Goal: Task Accomplishment & Management: Manage account settings

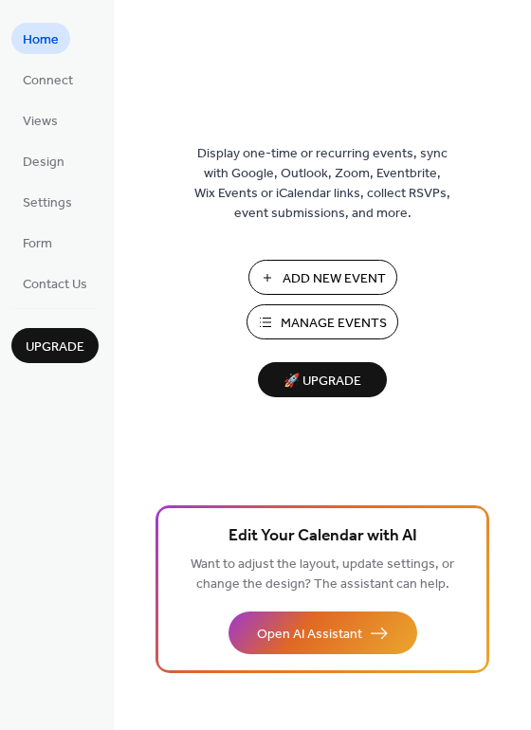
click at [300, 321] on span "Manage Events" at bounding box center [334, 324] width 106 height 20
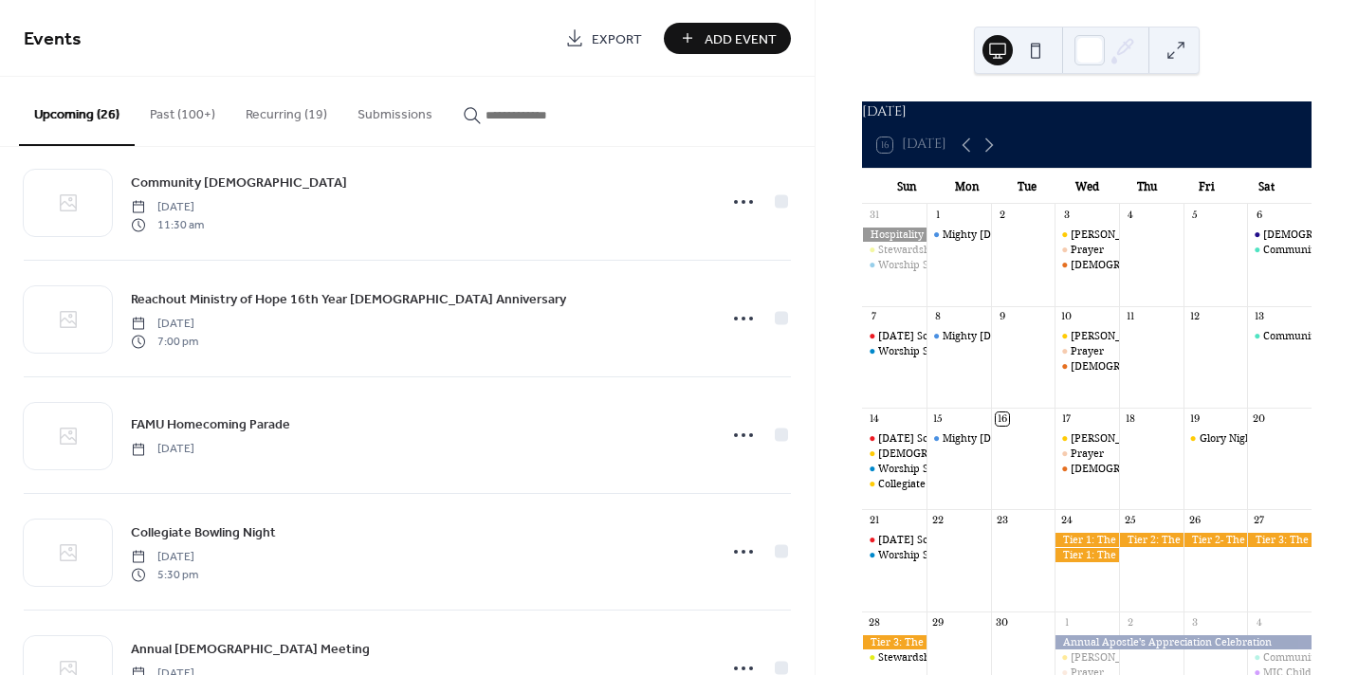
scroll to position [1896, 0]
click at [289, 120] on button "Recurring (19)" at bounding box center [286, 110] width 112 height 67
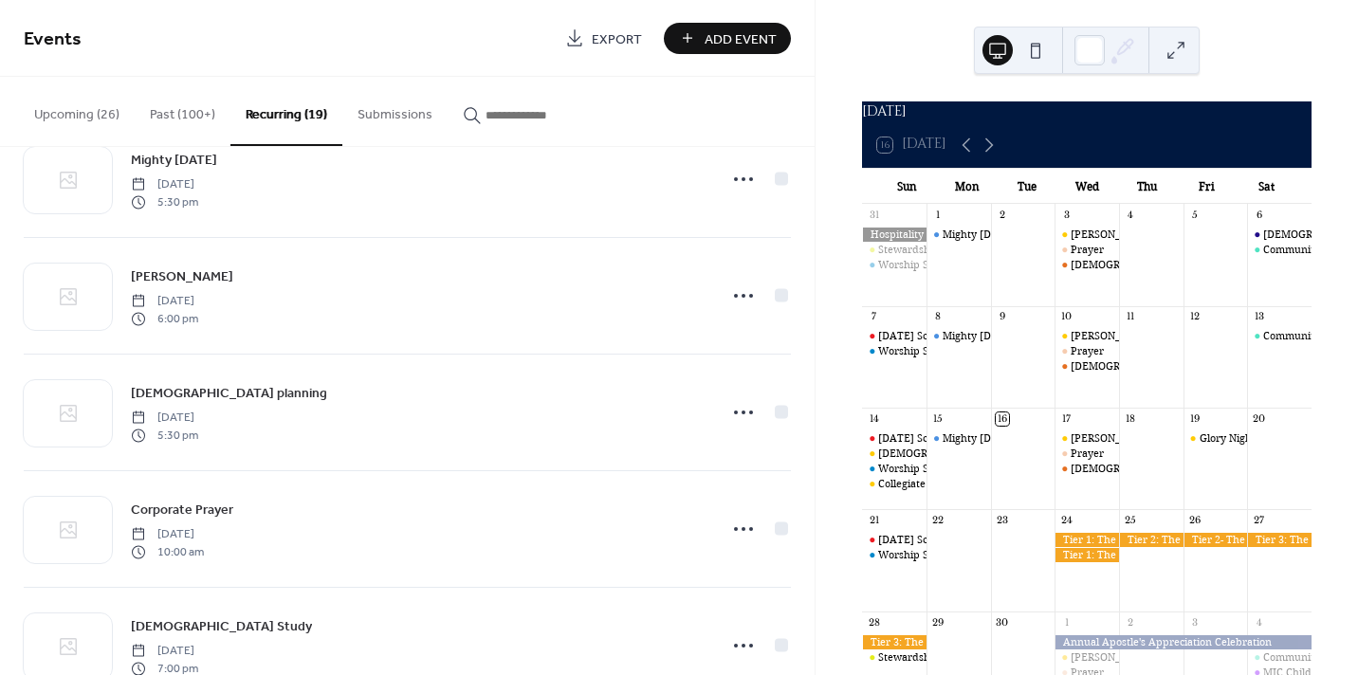
scroll to position [1739, 0]
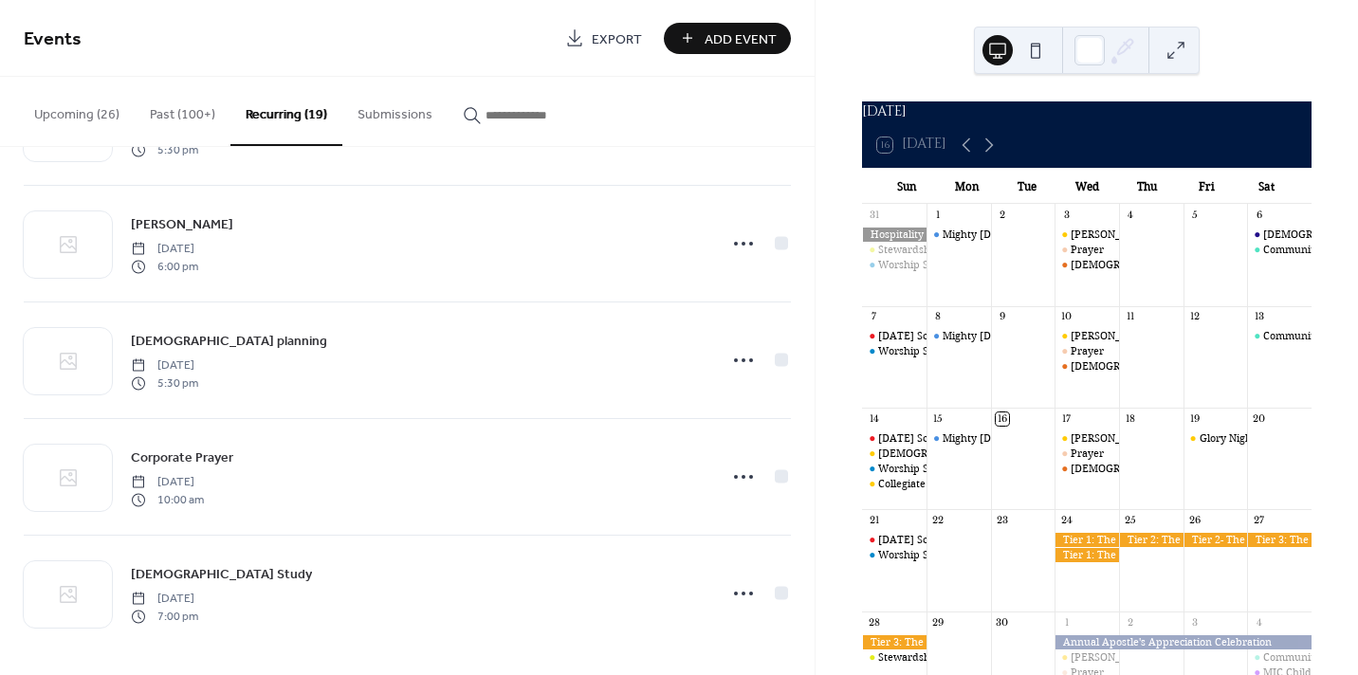
click at [89, 117] on button "Upcoming (26)" at bounding box center [77, 110] width 116 height 67
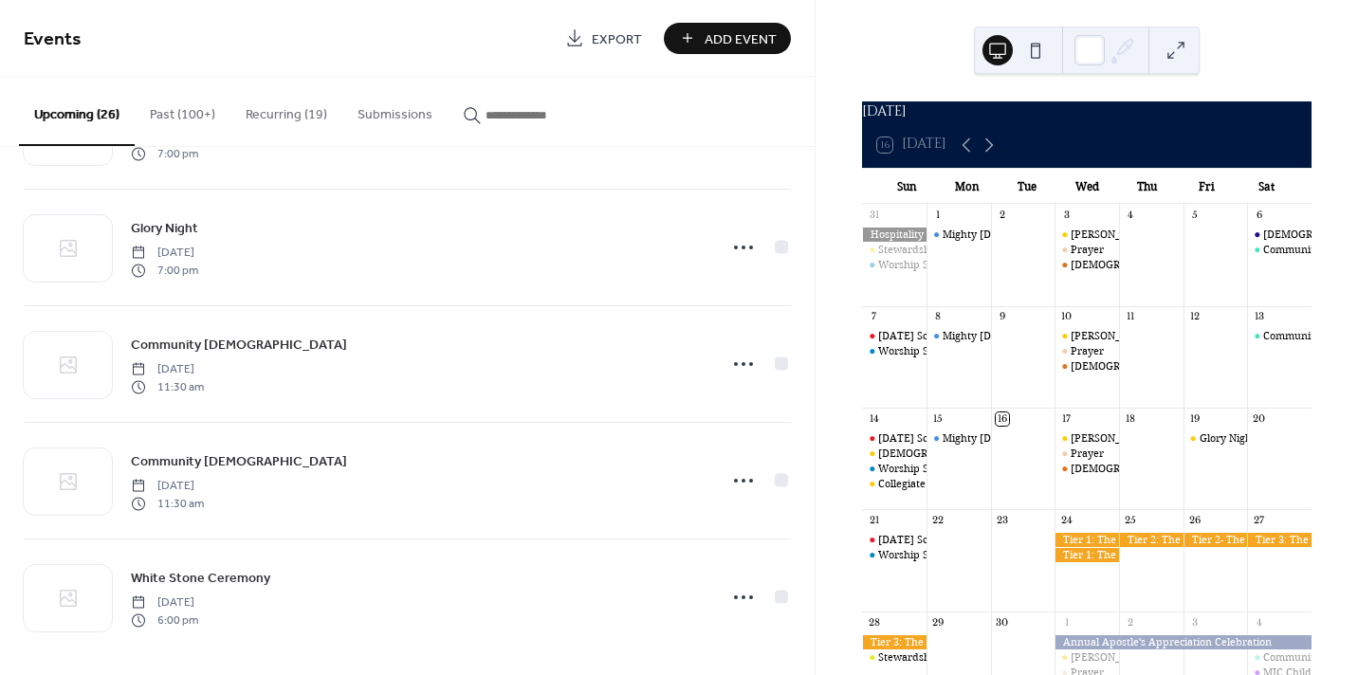
scroll to position [2556, 0]
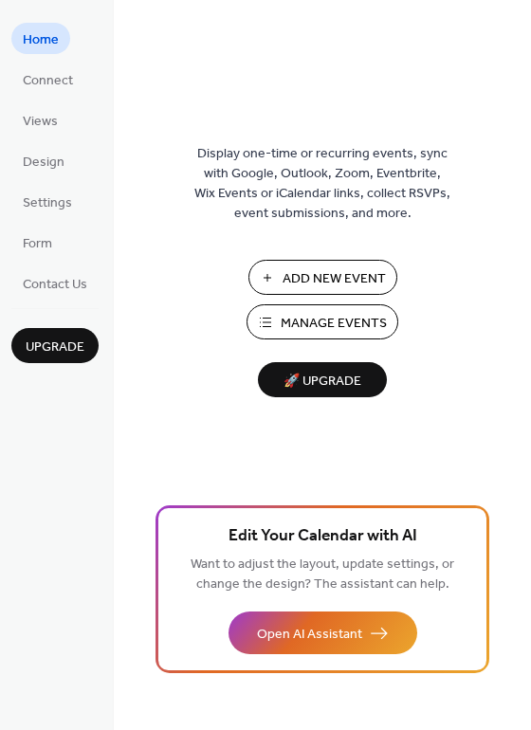
click at [329, 273] on span "Add New Event" at bounding box center [334, 279] width 103 height 20
click at [362, 324] on span "Manage Events" at bounding box center [334, 324] width 106 height 20
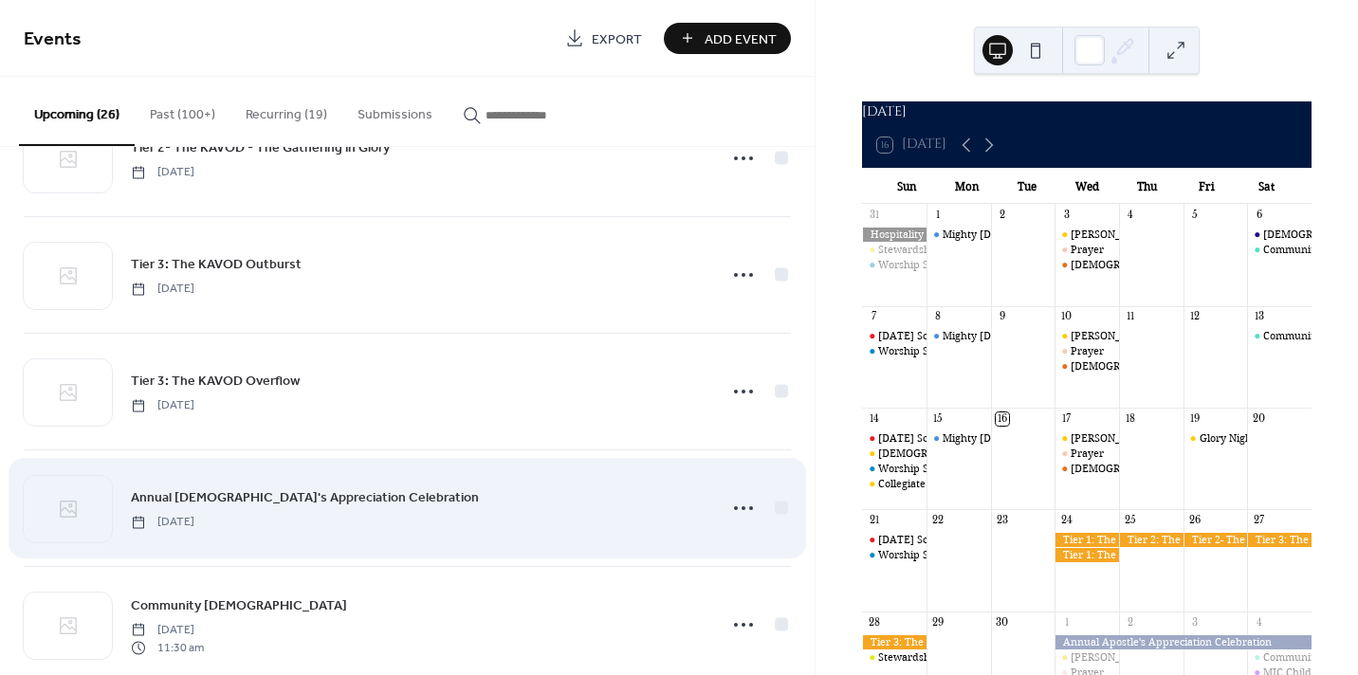
scroll to position [541, 0]
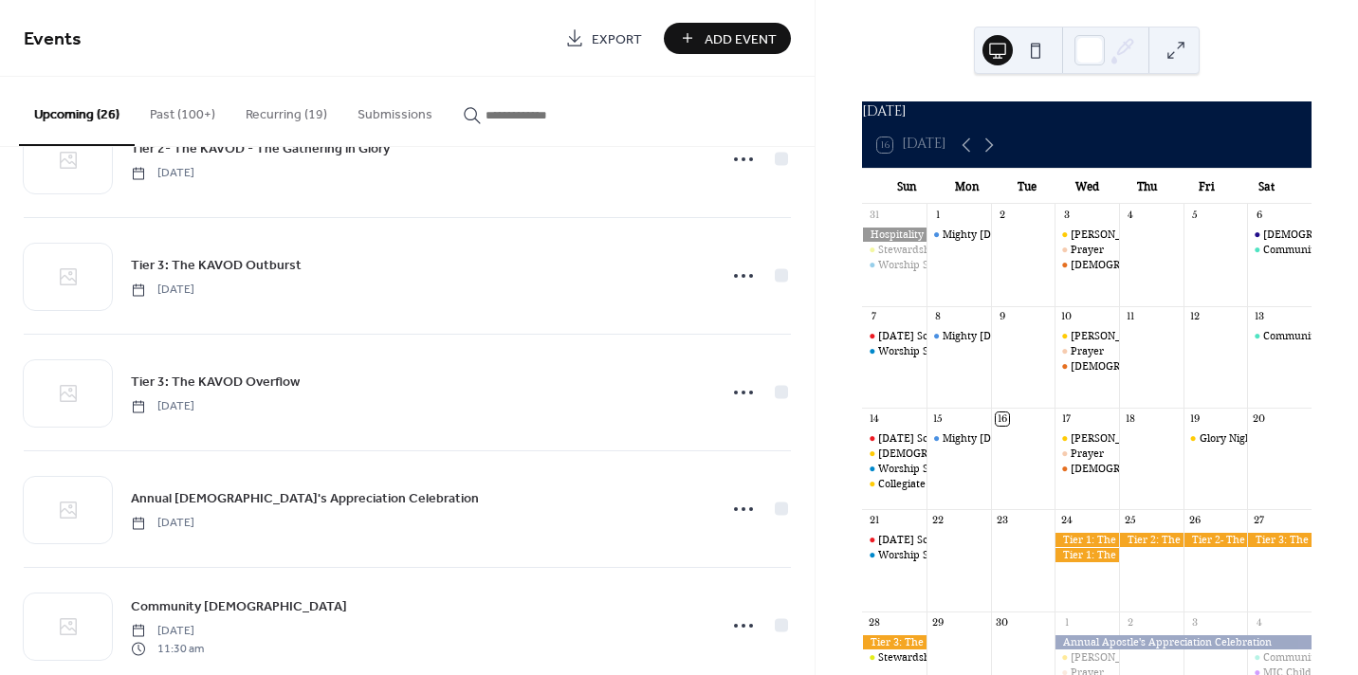
click at [305, 115] on button "Recurring (19)" at bounding box center [286, 110] width 112 height 67
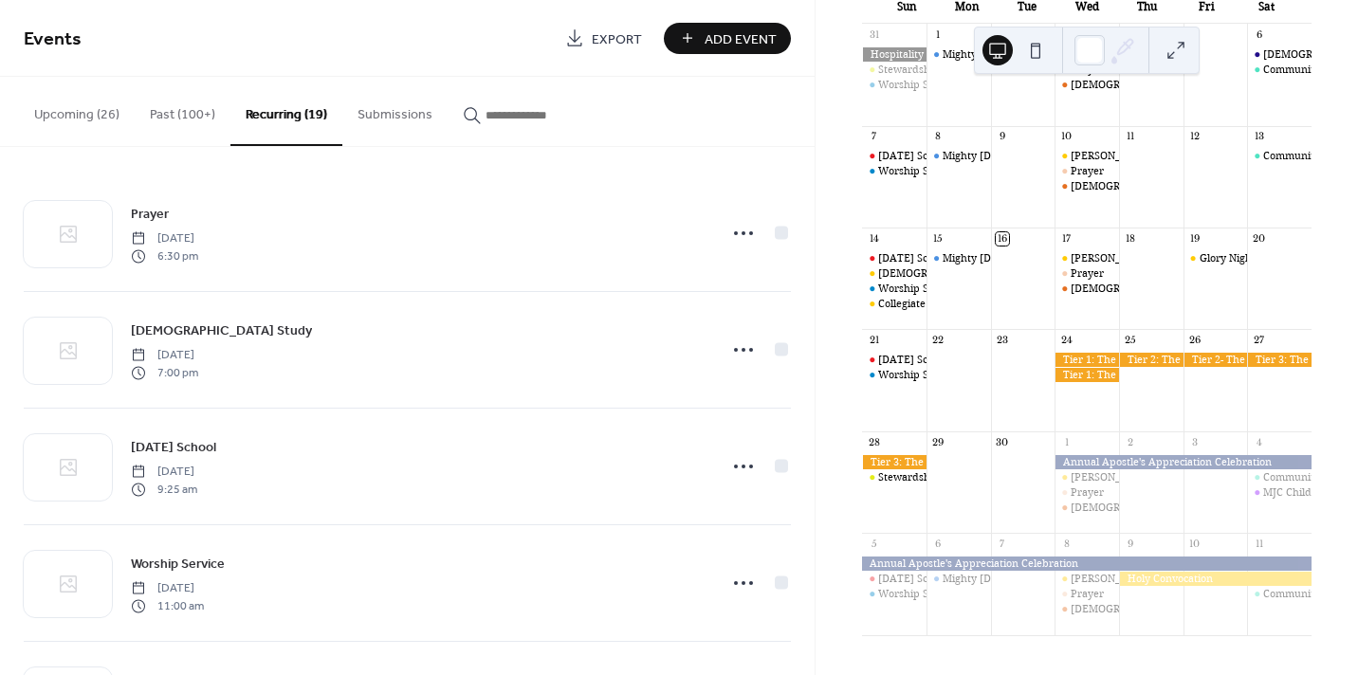
scroll to position [196, 0]
